Goal: Find specific page/section: Find specific page/section

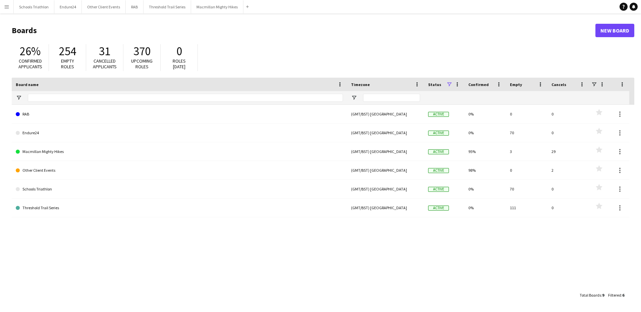
click at [10, 5] on button "Menu" at bounding box center [6, 6] width 13 height 13
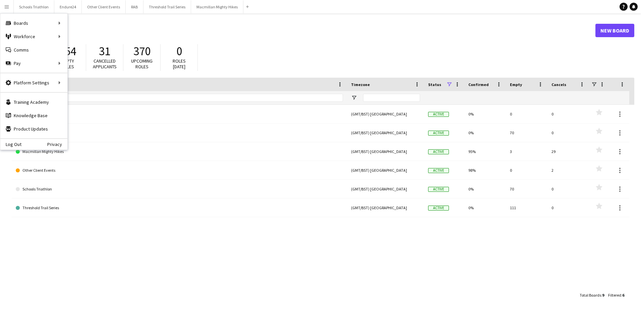
click at [164, 25] on h1 "Boards" at bounding box center [304, 30] width 584 height 10
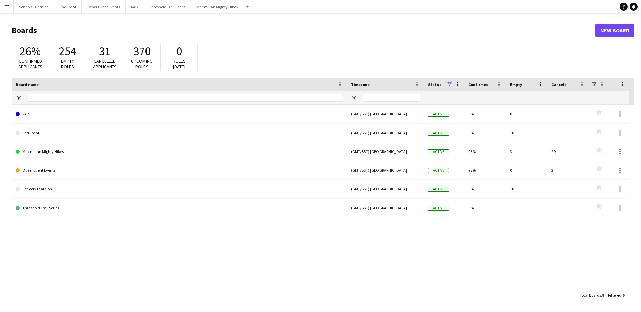
click at [7, 7] on app-icon "Menu" at bounding box center [6, 6] width 5 height 5
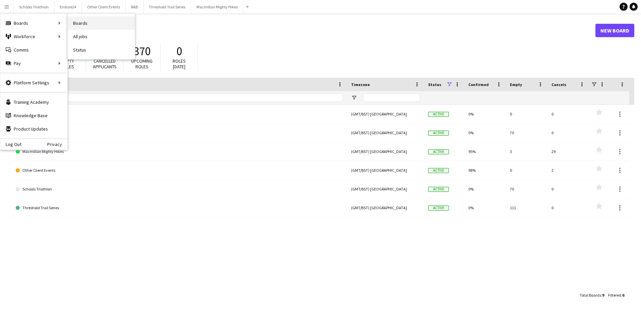
click at [113, 20] on link "Boards" at bounding box center [101, 22] width 67 height 13
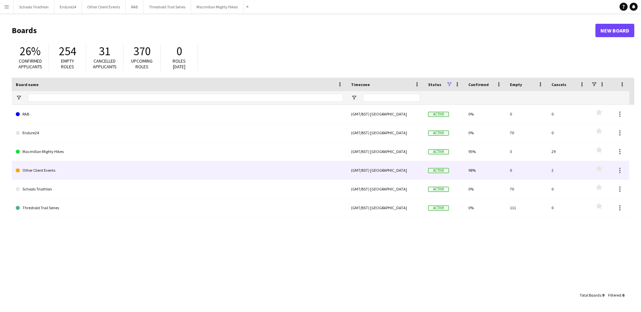
click at [60, 170] on link "Other Client Events" at bounding box center [179, 170] width 327 height 19
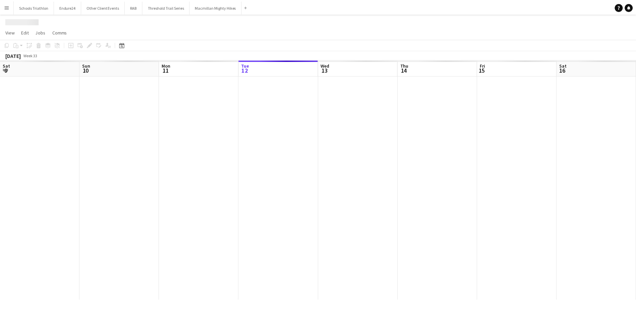
scroll to position [0, 160]
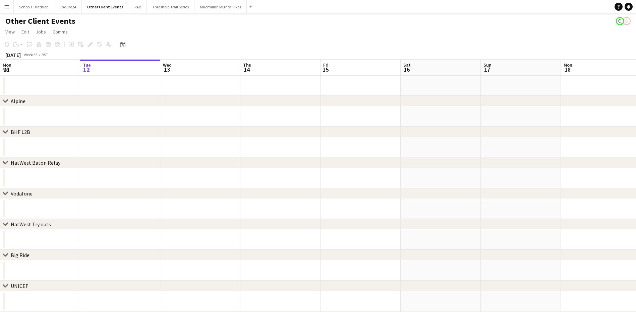
drag, startPoint x: 421, startPoint y: 132, endPoint x: 110, endPoint y: 157, distance: 311.7
click at [110, 157] on div "chevron-right Alpine chevron-right BHF L2B chevron-right NatWest Baton Relay ch…" at bounding box center [318, 201] width 636 height 283
drag, startPoint x: 463, startPoint y: 124, endPoint x: 153, endPoint y: 133, distance: 309.8
click at [153, 133] on div "chevron-right Alpine chevron-right BHF L2B chevron-right NatWest Baton Relay ch…" at bounding box center [318, 201] width 636 height 283
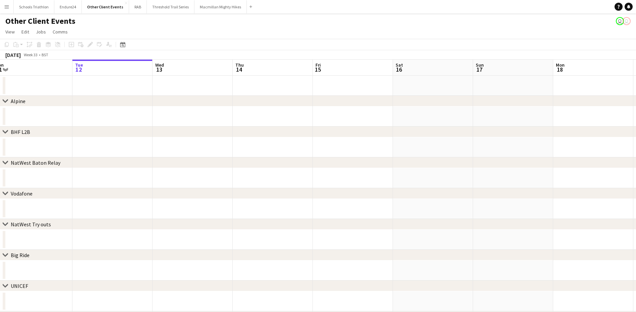
drag, startPoint x: 497, startPoint y: 127, endPoint x: 167, endPoint y: 127, distance: 329.5
click at [167, 127] on div "chevron-right BHF L2B" at bounding box center [318, 132] width 636 height 11
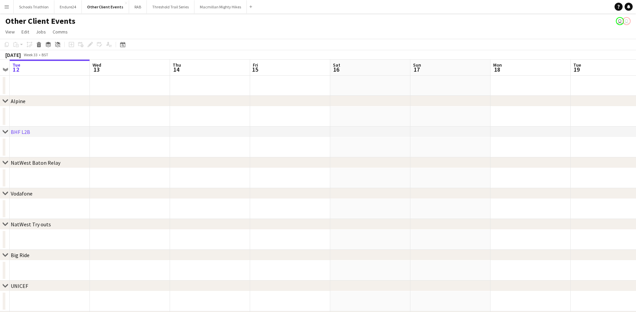
drag, startPoint x: 475, startPoint y: 119, endPoint x: 216, endPoint y: 119, distance: 259.4
click at [216, 119] on app-calendar-viewport "Sat 9 Sun 10 Mon 11 Tue 12 Wed 13 Thu 14 Fri 15 Sat 16 Sun 17 Mon 18 Tue 19 Wed…" at bounding box center [318, 201] width 636 height 283
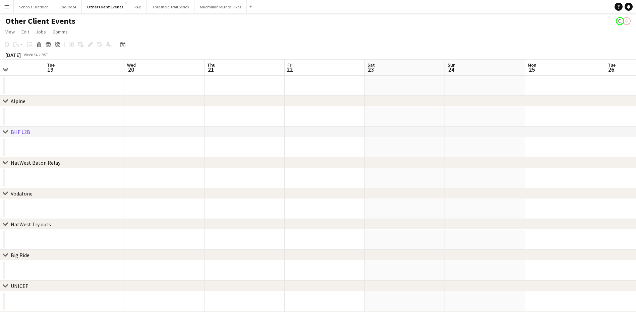
scroll to position [0, 263]
drag, startPoint x: 537, startPoint y: 121, endPoint x: 456, endPoint y: 114, distance: 80.8
click at [262, 123] on app-calendar-viewport "Fri 15 Sat 16 Sun 17 Mon 18 Tue 19 Wed 20 Thu 21 Fri 22 Sat 23 Sun 24 Mon 25 Tu…" at bounding box center [318, 201] width 636 height 283
drag, startPoint x: 315, startPoint y: 114, endPoint x: 182, endPoint y: 115, distance: 132.4
click at [182, 115] on div "chevron-right Alpine chevron-right BHF L2B chevron-right NatWest Baton Relay ch…" at bounding box center [318, 201] width 636 height 283
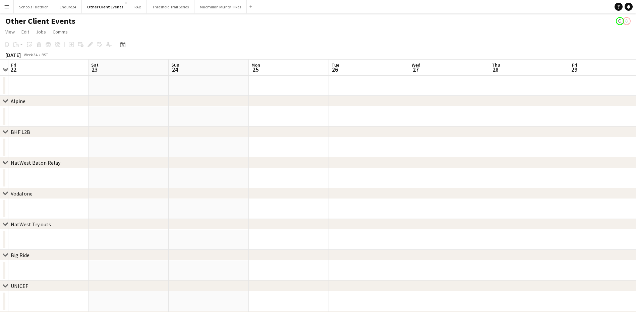
drag, startPoint x: 556, startPoint y: 90, endPoint x: 210, endPoint y: 90, distance: 345.9
click at [198, 91] on app-calendar-viewport "Tue 19 Wed 20 Thu 21 Fri 22 Sat 23 Sun 24 Mon 25 Tue 26 Wed 27 Thu 28 Fri 29 Sa…" at bounding box center [318, 201] width 636 height 283
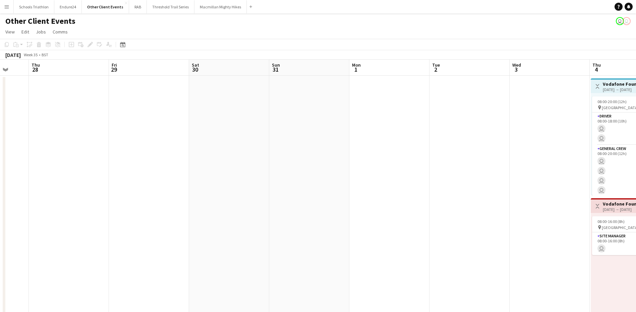
drag, startPoint x: 583, startPoint y: 115, endPoint x: 180, endPoint y: 114, distance: 402.5
click at [180, 114] on app-calendar-viewport "Sun 24 Mon 25 Tue 26 Wed 27 Thu 28 Fri 29 Sat 30 Sun 31 Mon 1 Tue 2 Wed 3 Thu 4…" at bounding box center [318, 312] width 636 height 505
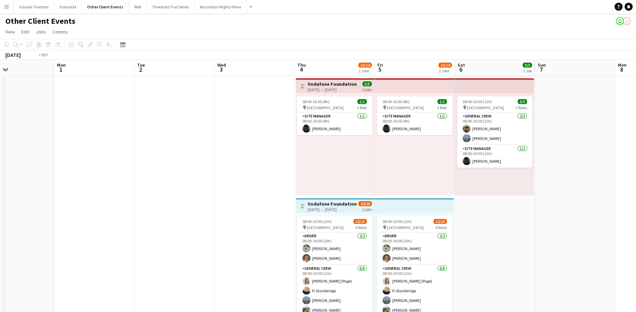
drag, startPoint x: 427, startPoint y: 121, endPoint x: 192, endPoint y: 121, distance: 235.3
click at [192, 121] on app-calendar-viewport "Thu 28 Fri 29 Sat 30 Sun 31 Mon 1 Tue 2 Wed 3 Thu 4 13/14 2 Jobs Fri 5 13/14 2 …" at bounding box center [318, 312] width 636 height 505
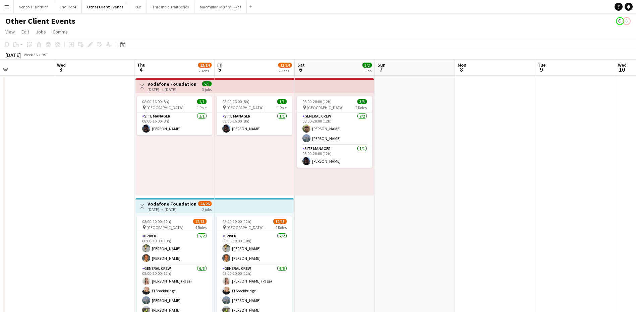
scroll to position [0, 191]
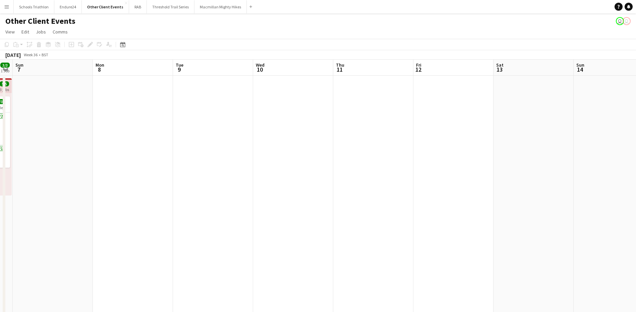
drag, startPoint x: 579, startPoint y: 140, endPoint x: 148, endPoint y: 145, distance: 431.7
click at [148, 145] on app-calendar-viewport "Thu 4 13/14 2 Jobs Fri 5 13/14 2 Jobs Sat 6 3/3 1 Job Sun 7 Mon 8 Tue 9 Wed 10 …" at bounding box center [318, 312] width 636 height 505
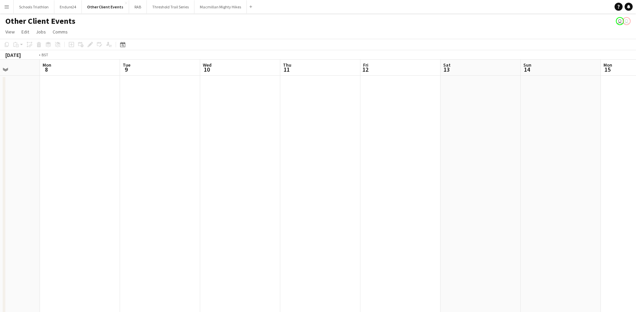
drag, startPoint x: 365, startPoint y: 159, endPoint x: 145, endPoint y: 156, distance: 219.9
click at [128, 158] on app-calendar-viewport "Thu 4 13/14 2 Jobs Fri 5 13/14 2 Jobs Sat 6 3/3 1 Job Sun 7 Mon 8 Tue 9 Wed 10 …" at bounding box center [318, 312] width 636 height 505
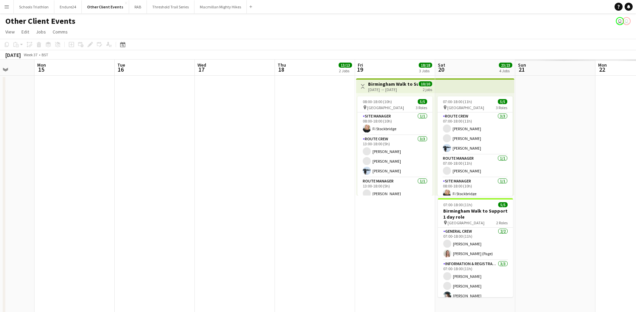
drag, startPoint x: 420, startPoint y: 154, endPoint x: 122, endPoint y: 149, distance: 298.7
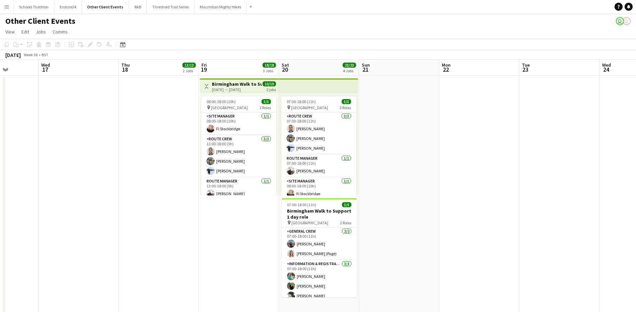
scroll to position [0, 220]
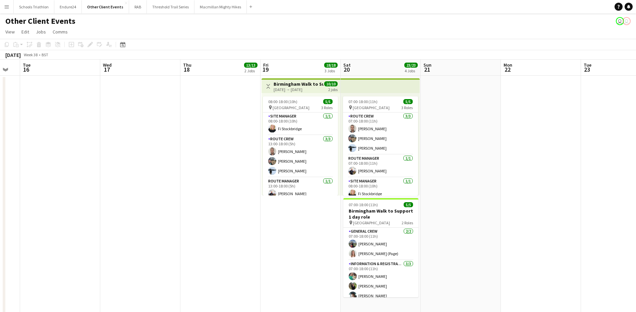
drag, startPoint x: 312, startPoint y: 155, endPoint x: 138, endPoint y: 156, distance: 174.3
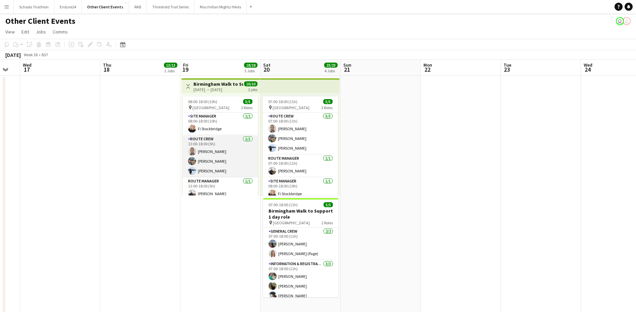
scroll to position [5, 0]
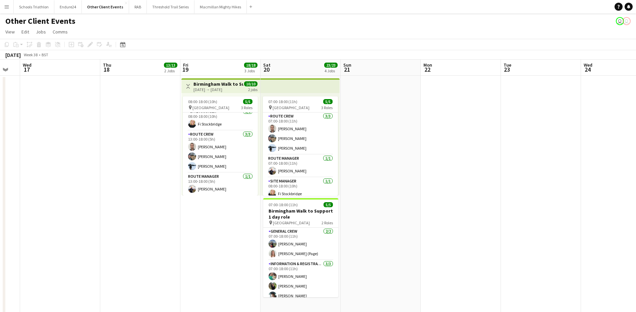
click at [35, 117] on app-date-cell at bounding box center [60, 197] width 80 height 243
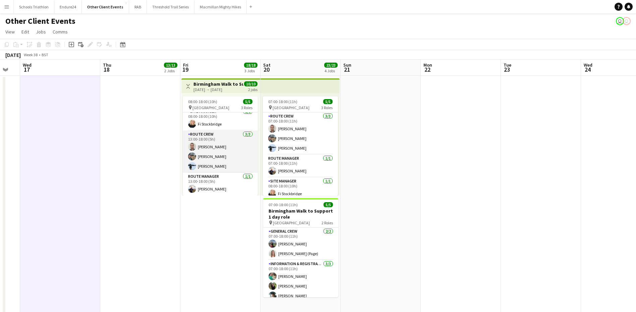
click at [217, 156] on app-card-role "Route Crew [DATE] 13:00-18:00 (5h) [PERSON_NAME] [PERSON_NAME] [PERSON_NAME]" at bounding box center [220, 152] width 75 height 42
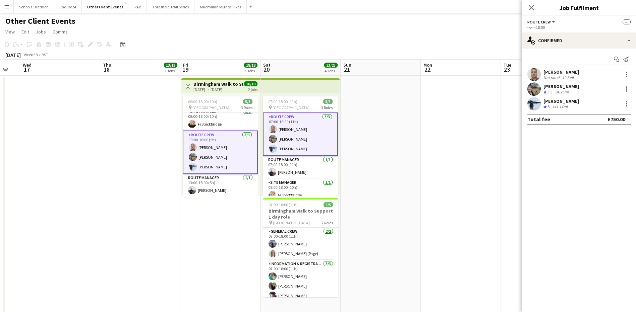
click at [559, 91] on div "94.25mi" at bounding box center [562, 92] width 16 height 6
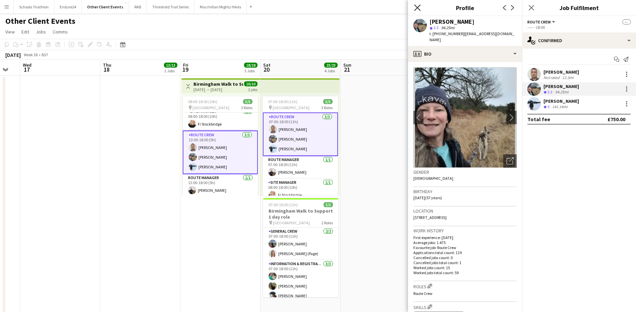
click at [418, 7] on icon at bounding box center [417, 7] width 6 height 6
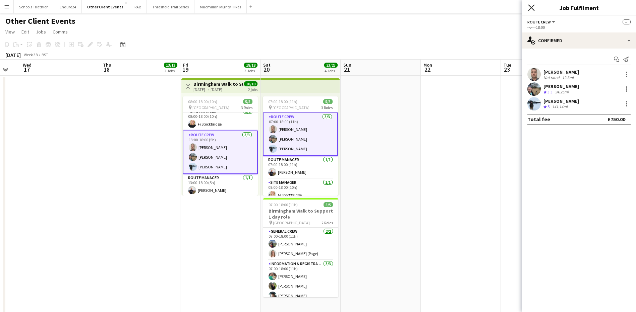
click at [532, 7] on icon "Close pop-in" at bounding box center [531, 7] width 6 height 6
